Goal: Transaction & Acquisition: Subscribe to service/newsletter

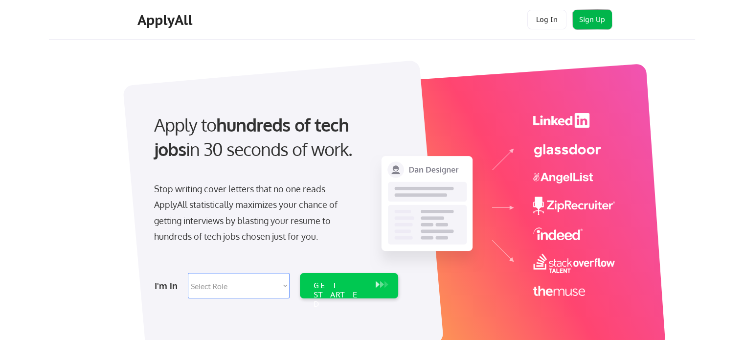
click at [586, 19] on button "Sign Up" at bounding box center [592, 20] width 39 height 20
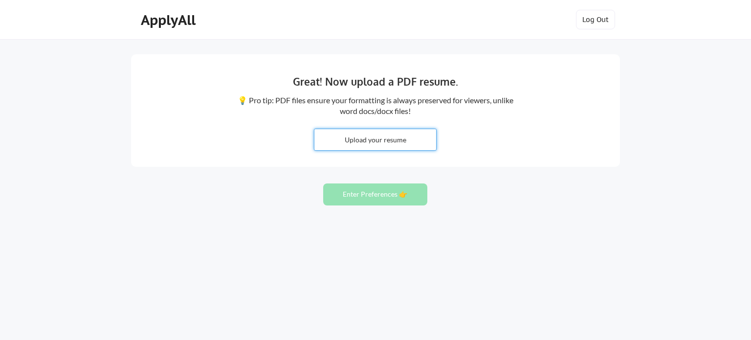
click at [389, 139] on input "file" at bounding box center [376, 139] width 122 height 21
type input "C:\fakepath\Rudra_Resume.pdf"
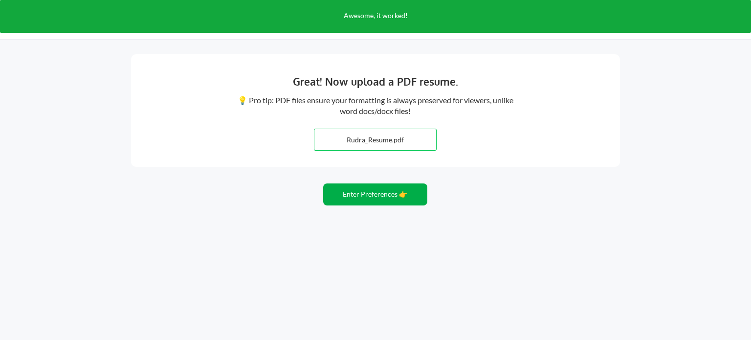
click at [372, 197] on button "Enter Preferences 👉" at bounding box center [375, 194] width 104 height 22
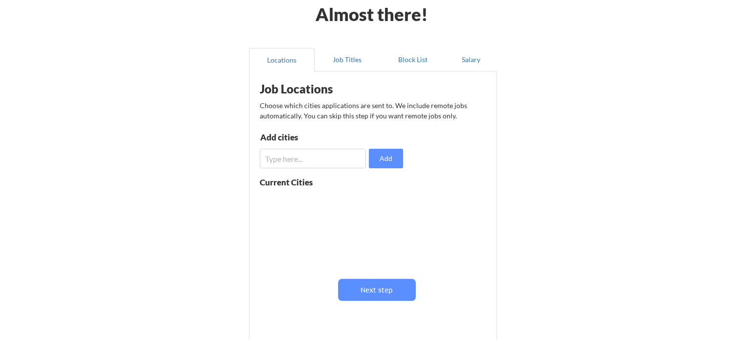
scroll to position [49, 0]
click at [346, 165] on input "input" at bounding box center [313, 158] width 106 height 20
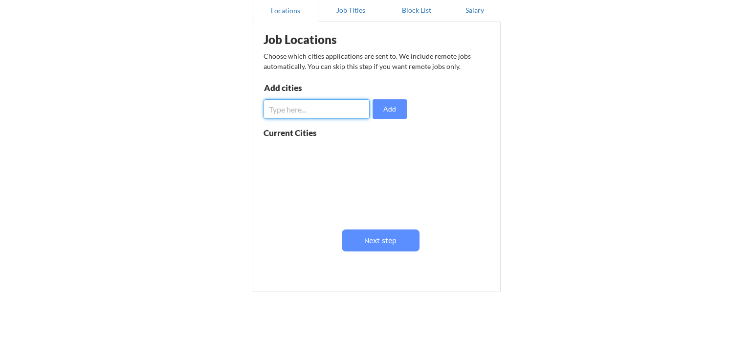
scroll to position [97, 0]
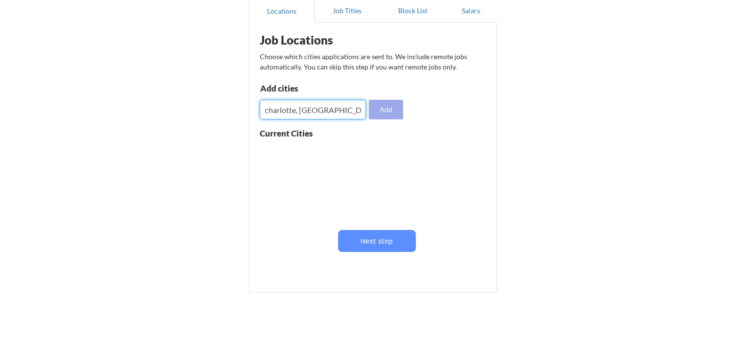
type input "charlotte, nc"
click at [386, 113] on button "Add" at bounding box center [386, 110] width 34 height 20
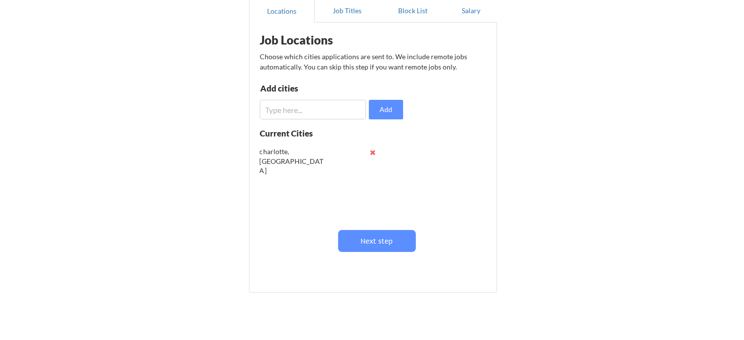
click at [339, 105] on input "input" at bounding box center [313, 110] width 106 height 20
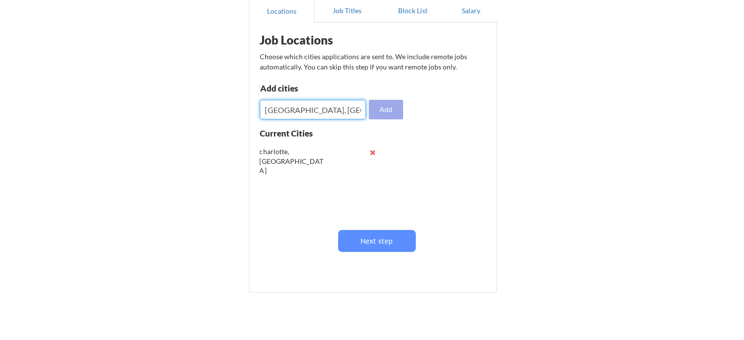
type input "raleigh, nc"
click at [383, 107] on button "Add" at bounding box center [386, 110] width 34 height 20
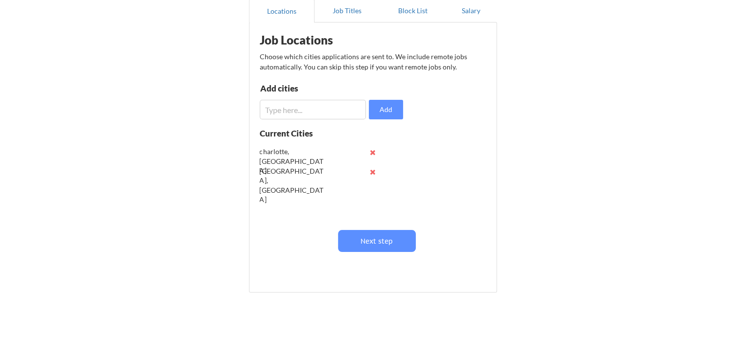
click at [323, 109] on input "input" at bounding box center [313, 110] width 106 height 20
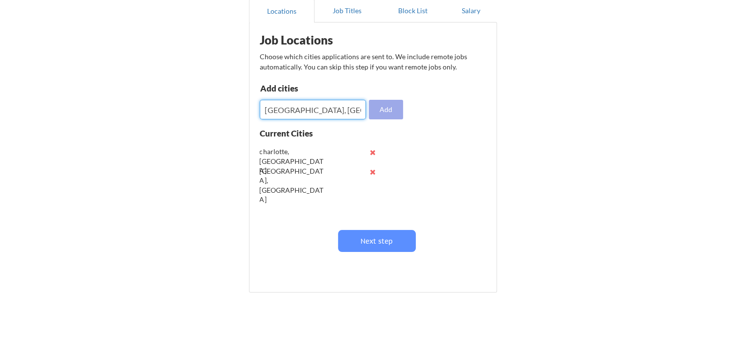
type input "durham, nc"
click at [389, 109] on button "Add" at bounding box center [386, 110] width 34 height 20
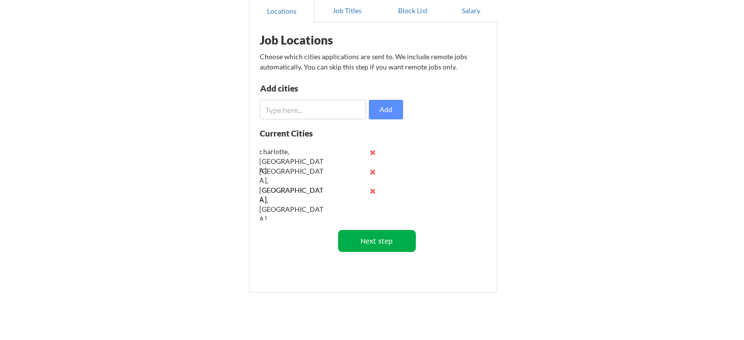
click at [389, 232] on button "Next step" at bounding box center [377, 241] width 78 height 22
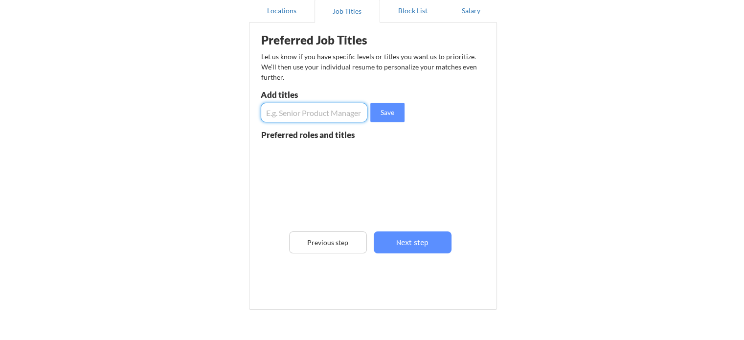
click at [338, 113] on input "input" at bounding box center [314, 113] width 107 height 20
type input "Q"
type input "Quantitative Analyst"
click at [383, 114] on button "Save" at bounding box center [387, 113] width 34 height 20
click at [345, 111] on input "input" at bounding box center [314, 113] width 107 height 20
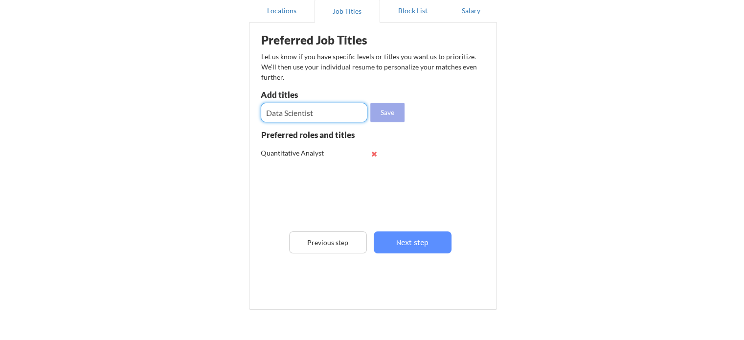
type input "Data Scientist"
click at [382, 114] on button "Save" at bounding box center [387, 113] width 34 height 20
click at [335, 113] on input "input" at bounding box center [314, 113] width 107 height 20
type input "Data Analyst"
click at [391, 113] on button "Save" at bounding box center [387, 113] width 34 height 20
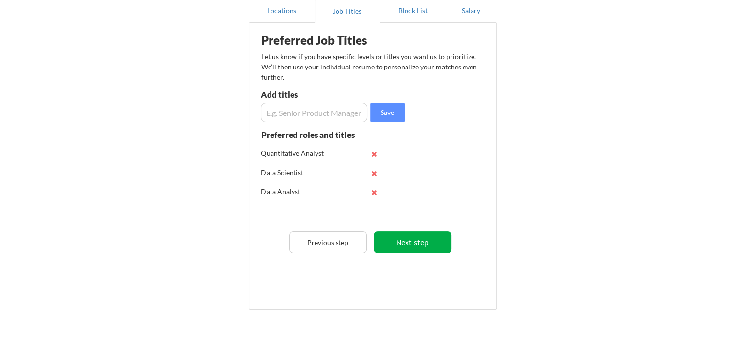
click at [408, 246] on button "Next step" at bounding box center [413, 242] width 78 height 22
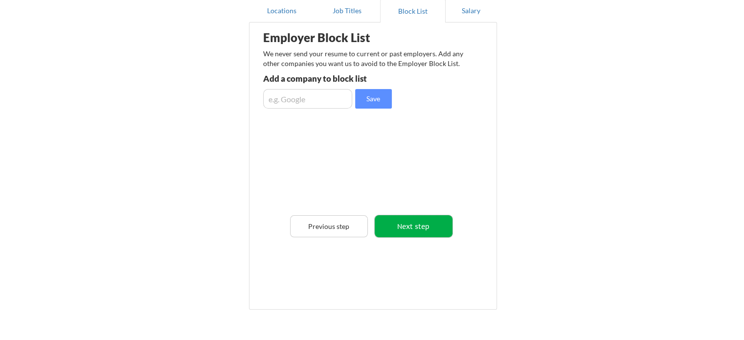
click at [388, 217] on button "Next step" at bounding box center [414, 226] width 78 height 22
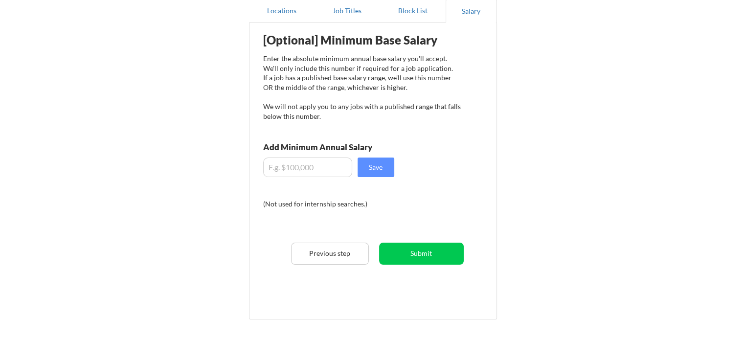
click at [329, 176] on input "input" at bounding box center [307, 168] width 89 height 20
type input "$120,000"
click at [382, 174] on button "Save" at bounding box center [376, 168] width 37 height 20
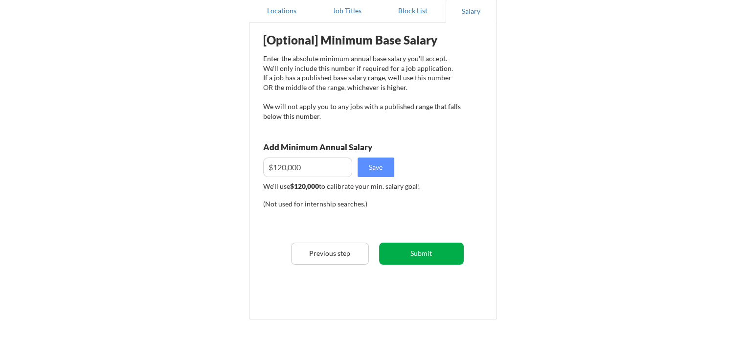
click at [405, 262] on button "Submit" at bounding box center [421, 254] width 85 height 22
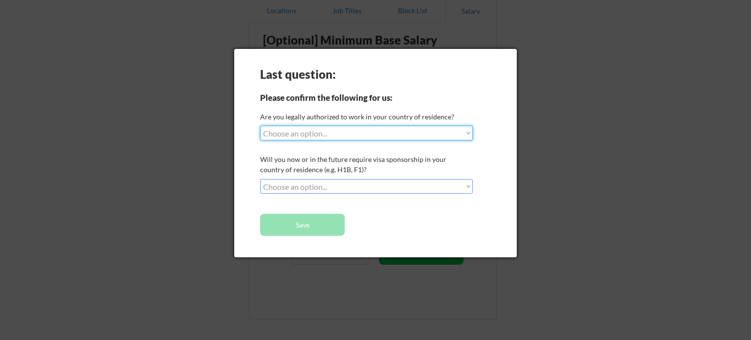
click at [372, 133] on select "Choose an option... Yes, I am a US Citizen Yes, I am a Canadian Citizen Yes, I …" at bounding box center [366, 133] width 213 height 15
select select ""yes__i_am_a_us_citizen""
click at [260, 126] on select "Choose an option... Yes, I am a US Citizen Yes, I am a Canadian Citizen Yes, I …" at bounding box center [366, 133] width 213 height 15
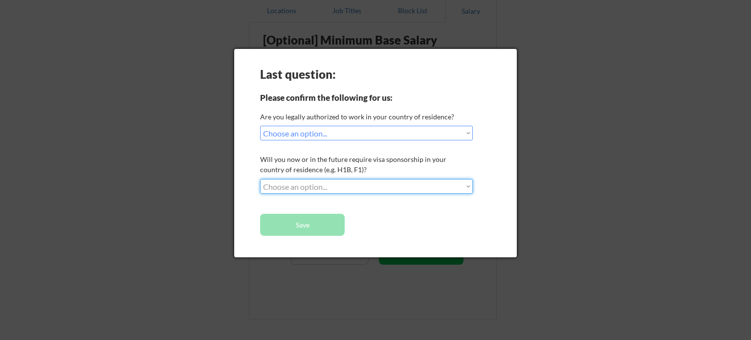
click at [337, 187] on select "Choose an option... No, I will not need sponsorship Yes, I will need sponsorship" at bounding box center [366, 186] width 213 height 15
select select ""no__i_will_not_need_sponsorship""
click at [260, 179] on select "Choose an option... No, I will not need sponsorship Yes, I will need sponsorship" at bounding box center [366, 186] width 213 height 15
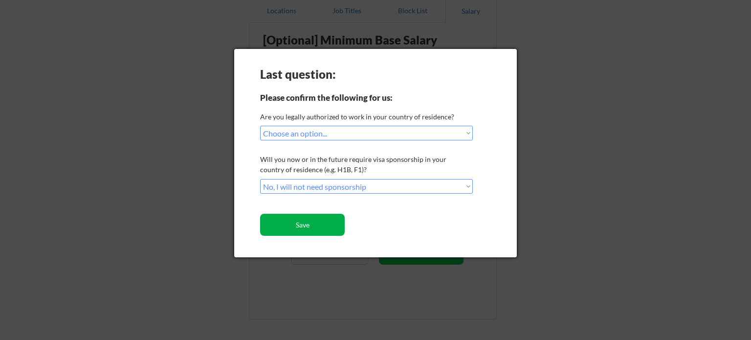
click at [323, 219] on button "Save" at bounding box center [302, 225] width 85 height 22
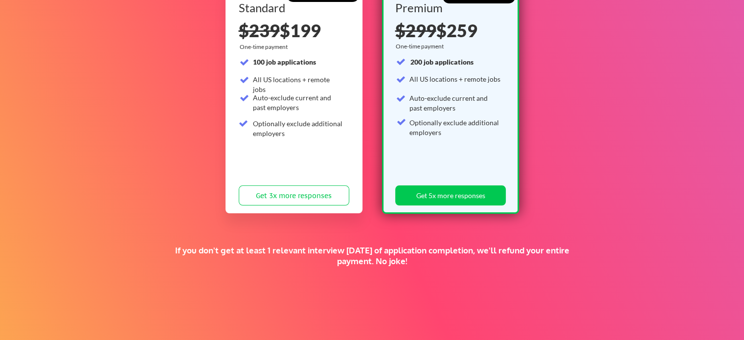
scroll to position [135, 0]
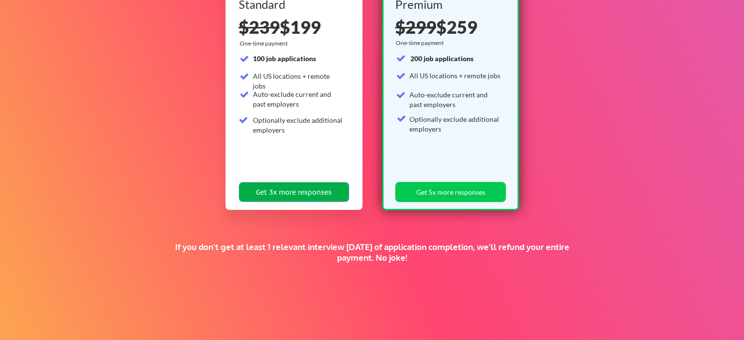
click at [318, 193] on button "Get 3x more responses" at bounding box center [294, 192] width 111 height 20
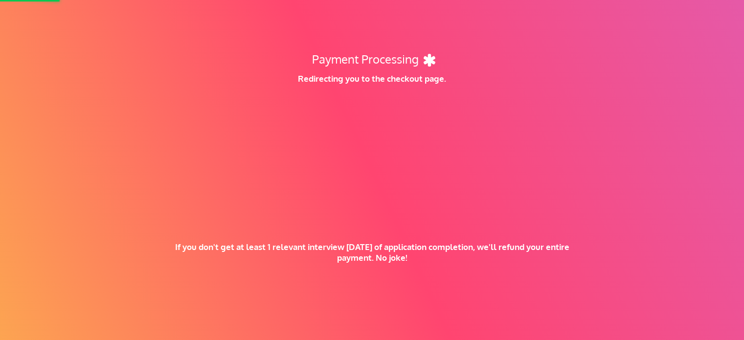
scroll to position [233, 0]
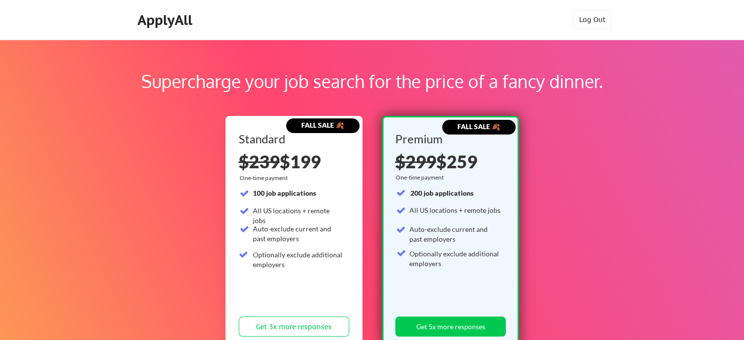
click at [184, 17] on div "ApplyAll" at bounding box center [166, 20] width 58 height 17
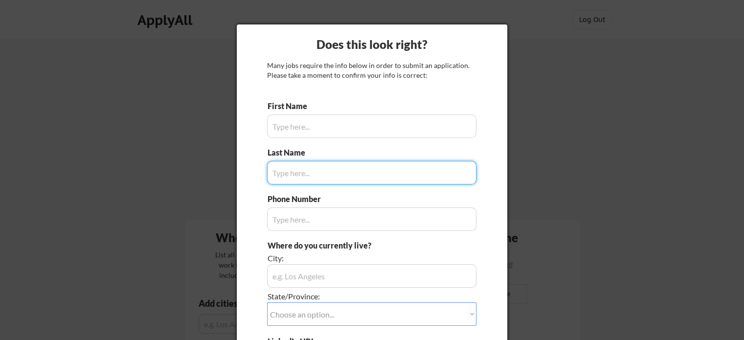
click at [289, 125] on input "input" at bounding box center [371, 125] width 209 height 23
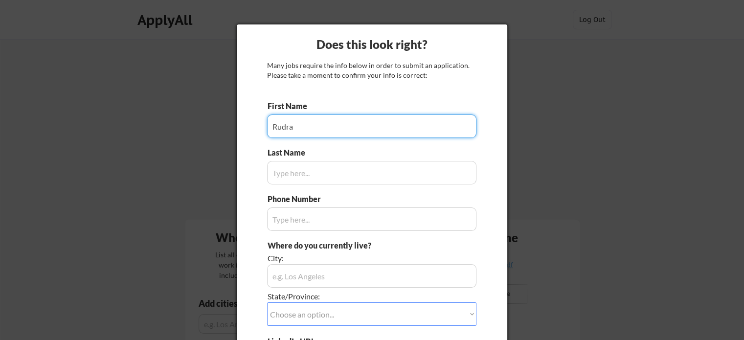
type input "Rudra"
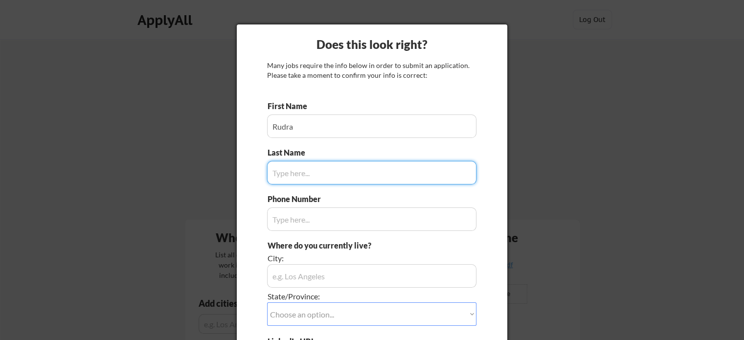
click at [297, 168] on input "input" at bounding box center [371, 172] width 209 height 23
type input "[PERSON_NAME]"
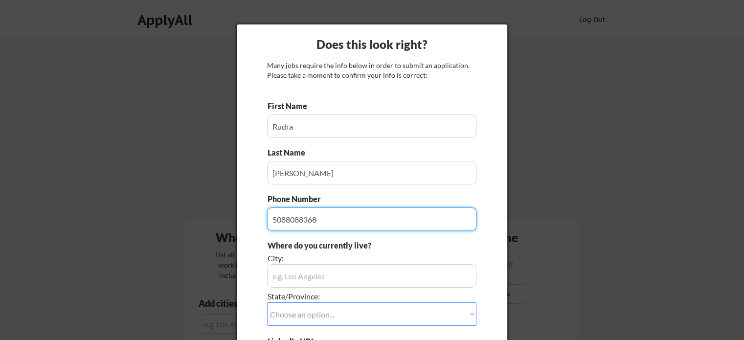
type input "5088088368"
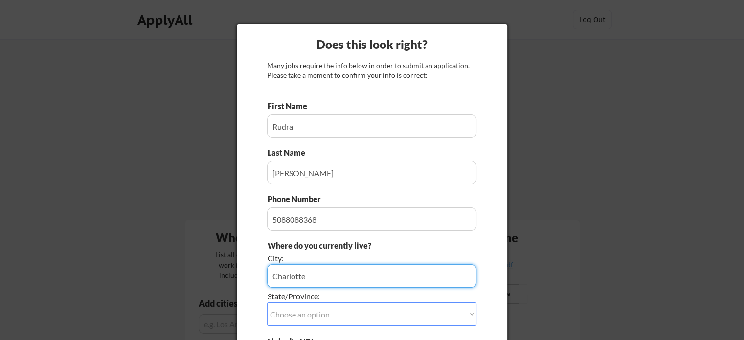
type input "Charlotte"
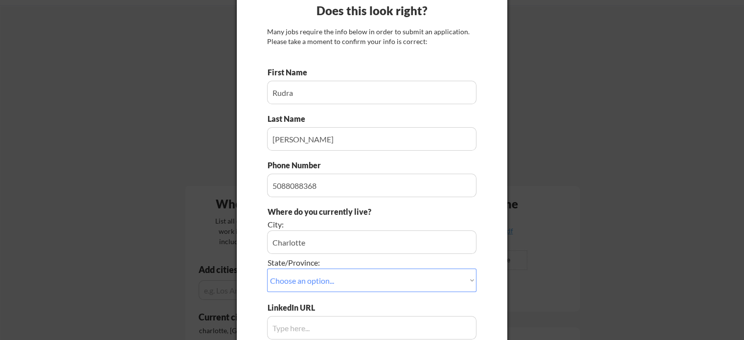
scroll to position [39, 0]
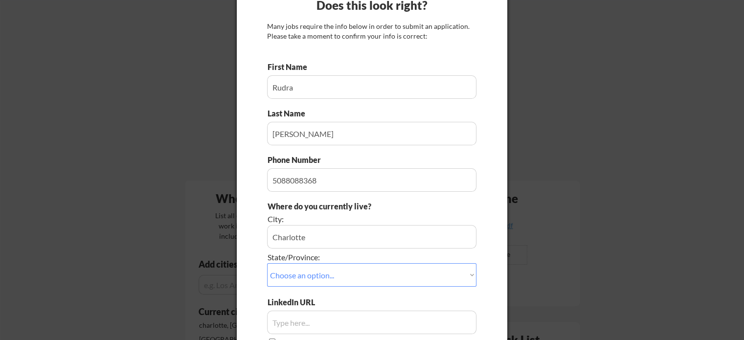
click at [333, 276] on select "Choose an option... Other/Not Applicable [US_STATE] [US_STATE] [GEOGRAPHIC_DATA…" at bounding box center [371, 274] width 209 height 23
select select ""[US_STATE]""
click at [267, 263] on select "Choose an option... Other/Not Applicable [US_STATE] [US_STATE] [GEOGRAPHIC_DATA…" at bounding box center [371, 274] width 209 height 23
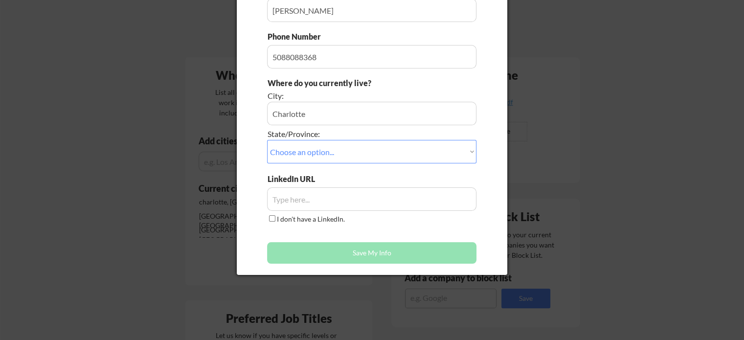
click at [341, 198] on input "input" at bounding box center [371, 198] width 209 height 23
paste input "[URL][DOMAIN_NAME][PERSON_NAME]"
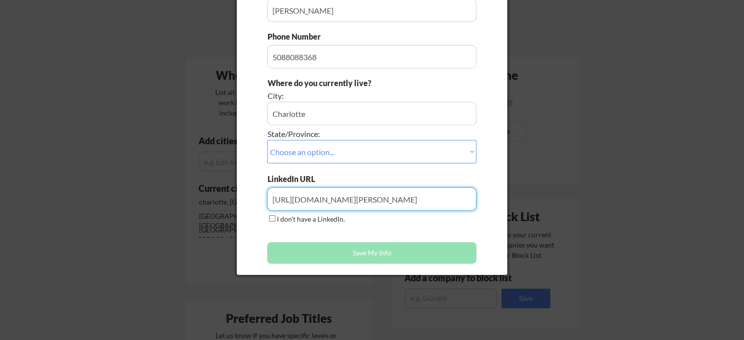
type input "[URL][DOMAIN_NAME][PERSON_NAME]"
click at [349, 253] on button "Save My Info" at bounding box center [371, 253] width 209 height 22
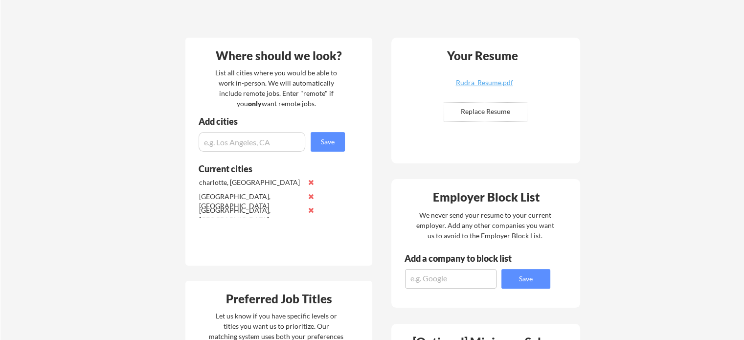
scroll to position [0, 0]
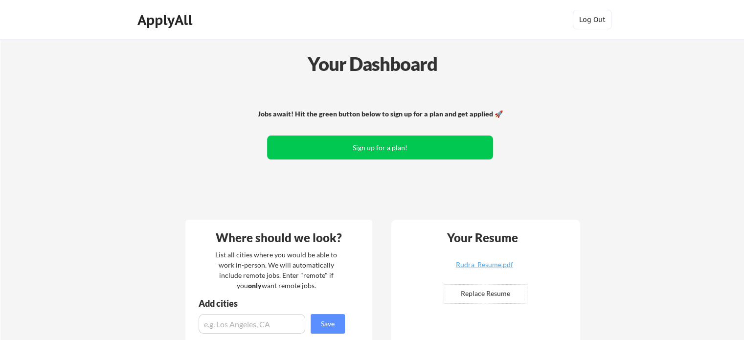
click at [307, 113] on div "Jobs await! Hit the green button below to sign up for a plan and get applied 🚀" at bounding box center [380, 114] width 250 height 10
drag, startPoint x: 307, startPoint y: 113, endPoint x: 331, endPoint y: 112, distance: 24.0
click at [331, 112] on div "Jobs await! Hit the green button below to sign up for a plan and get applied 🚀" at bounding box center [380, 114] width 250 height 10
click at [350, 114] on div "Jobs await! Hit the green button below to sign up for a plan and get applied 🚀" at bounding box center [380, 114] width 250 height 10
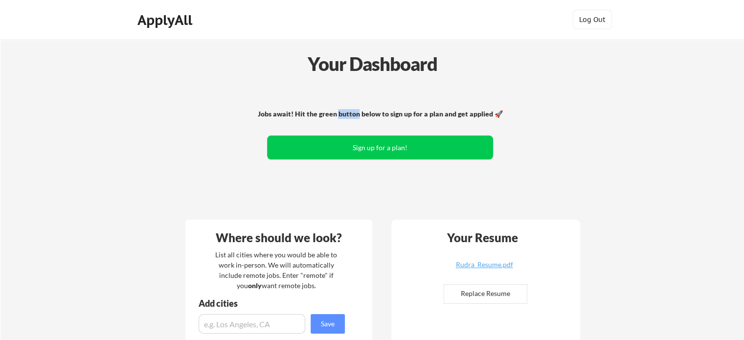
click at [347, 114] on div "Jobs await! Hit the green button below to sign up for a plan and get applied 🚀" at bounding box center [380, 114] width 250 height 10
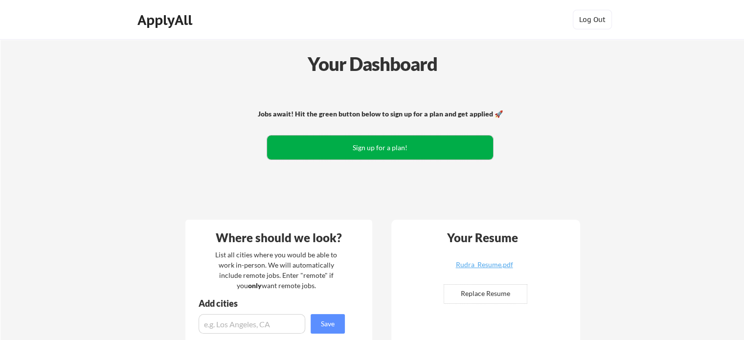
click at [346, 147] on button "Sign up for a plan!" at bounding box center [380, 148] width 226 height 24
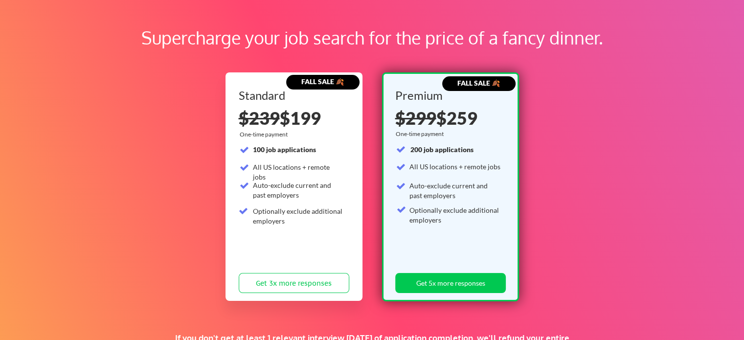
scroll to position [43, 0]
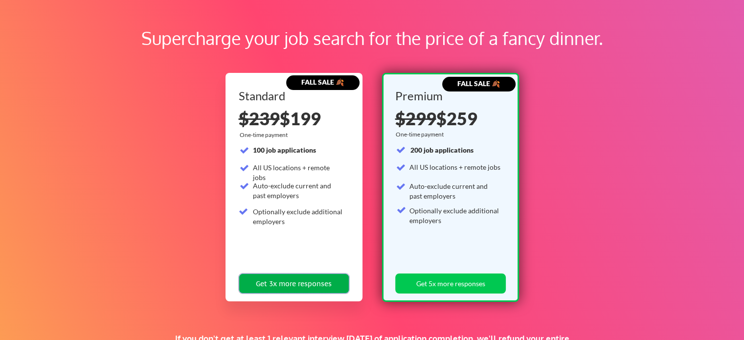
click at [301, 275] on button "Get 3x more responses" at bounding box center [294, 283] width 111 height 20
